Goal: Task Accomplishment & Management: Manage account settings

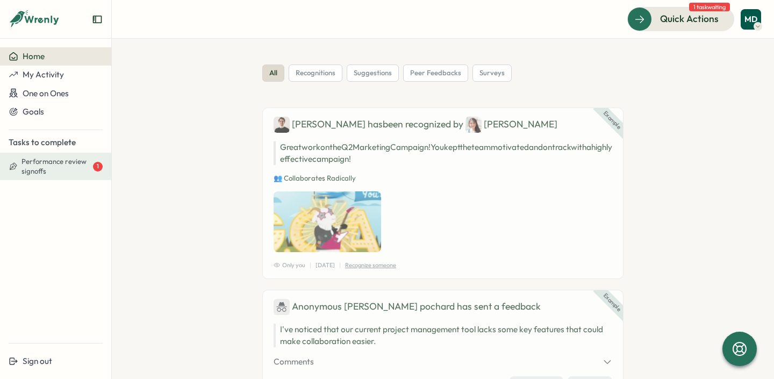
click at [62, 165] on span "Performance review signoffs" at bounding box center [56, 166] width 69 height 19
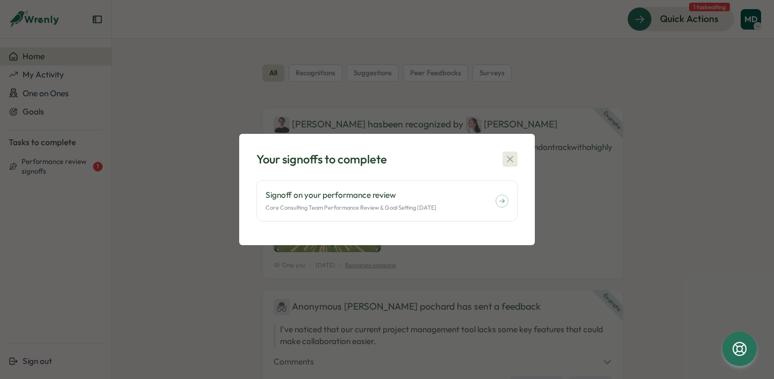
click at [511, 158] on icon "button" at bounding box center [510, 159] width 11 height 11
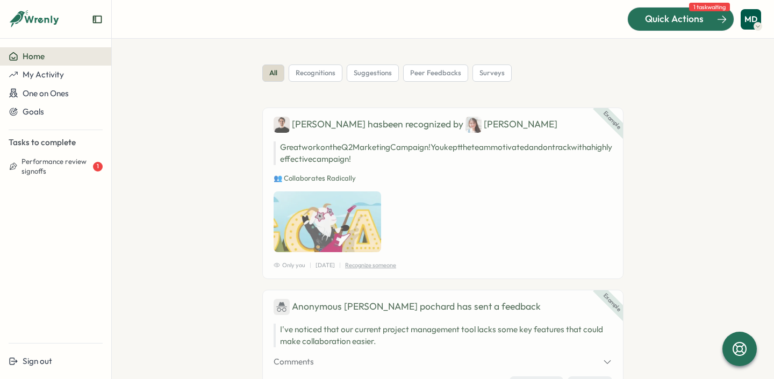
click at [690, 18] on span "Quick Actions" at bounding box center [674, 19] width 59 height 14
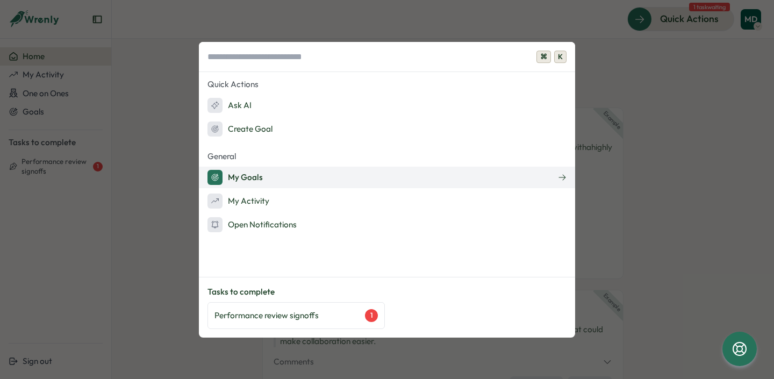
click at [324, 177] on button "My Goals" at bounding box center [387, 178] width 376 height 22
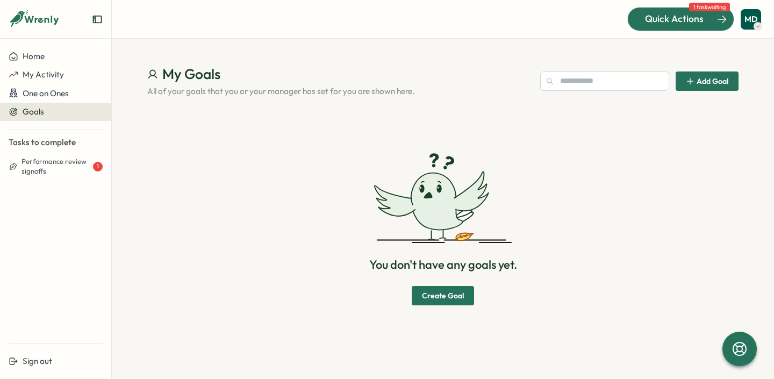
click at [701, 20] on span "Quick Actions" at bounding box center [674, 19] width 59 height 14
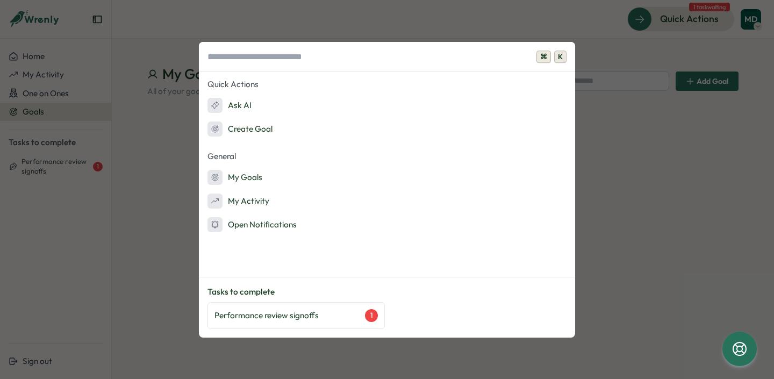
click at [637, 174] on div "⌘ K Quick Actions Ask AI Create Goal General My Goals My Activity Open Notifica…" at bounding box center [387, 189] width 774 height 379
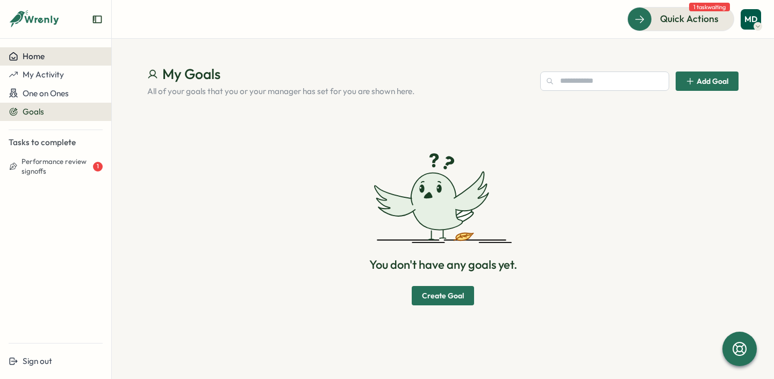
click at [37, 60] on span "Home" at bounding box center [34, 56] width 22 height 10
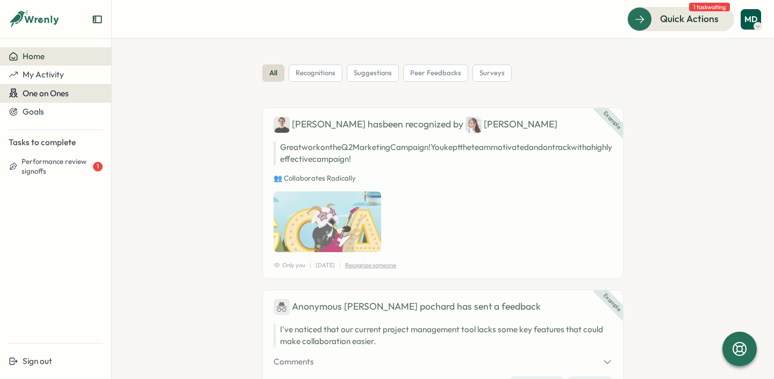
click at [47, 94] on span "One on Ones" at bounding box center [46, 93] width 46 height 10
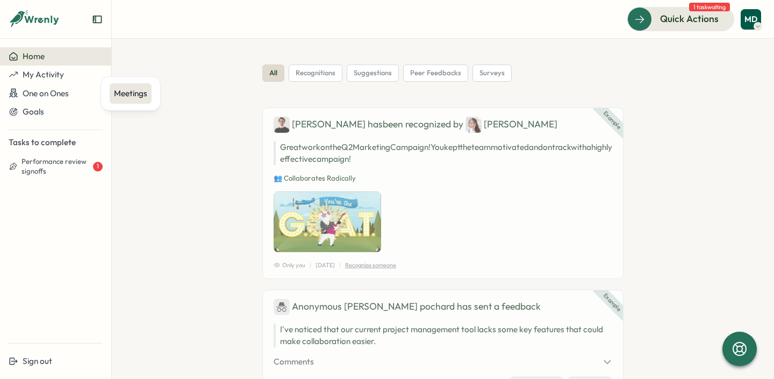
click at [130, 94] on div "Meetings" at bounding box center [130, 94] width 33 height 12
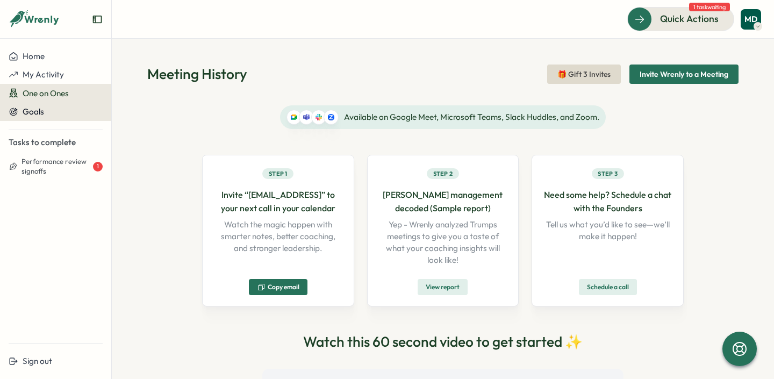
click at [68, 110] on div "Goals" at bounding box center [56, 112] width 94 height 10
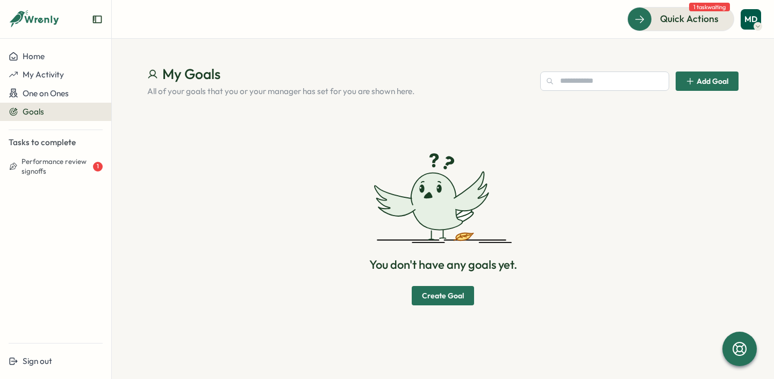
click at [241, 251] on div "You don't have any goals yet. Create Goal" at bounding box center [443, 229] width 592 height 238
